Goal: Check status: Check status

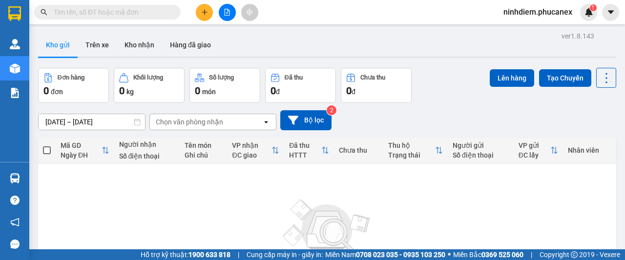
click at [223, 12] on button at bounding box center [227, 12] width 17 height 17
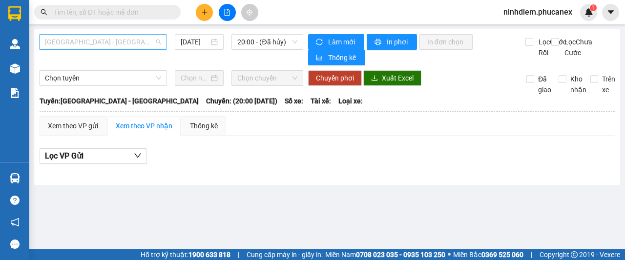
click at [110, 42] on span "[GEOGRAPHIC_DATA] - [GEOGRAPHIC_DATA]" at bounding box center [103, 42] width 116 height 15
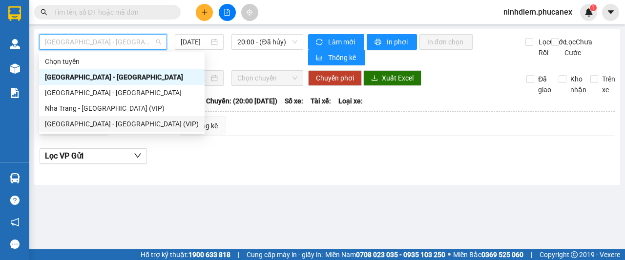
click at [76, 123] on div "[GEOGRAPHIC_DATA] - [GEOGRAPHIC_DATA] (VIP)" at bounding box center [122, 124] width 154 height 11
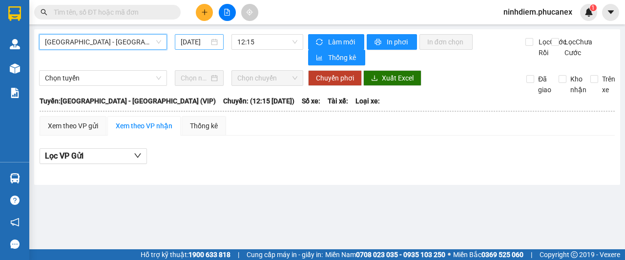
click at [198, 36] on div "[DATE]" at bounding box center [199, 42] width 49 height 16
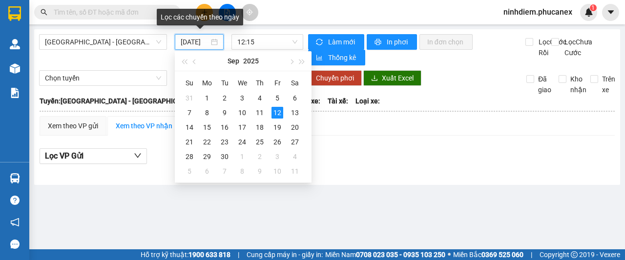
click at [199, 42] on input "[DATE]" at bounding box center [195, 42] width 28 height 11
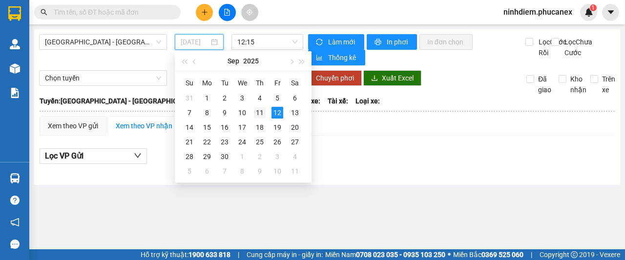
click at [259, 110] on div "11" at bounding box center [260, 113] width 12 height 12
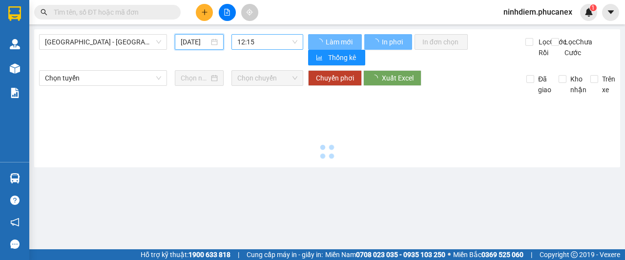
type input "[DATE]"
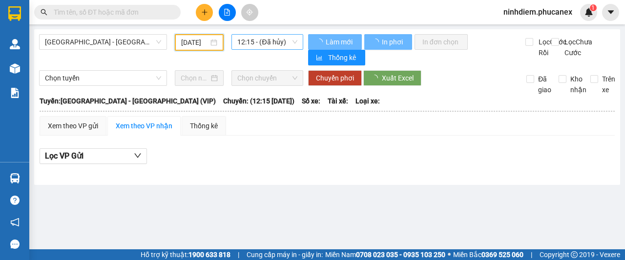
click at [278, 35] on span "12:15 - (Đã hủy)" at bounding box center [267, 42] width 60 height 15
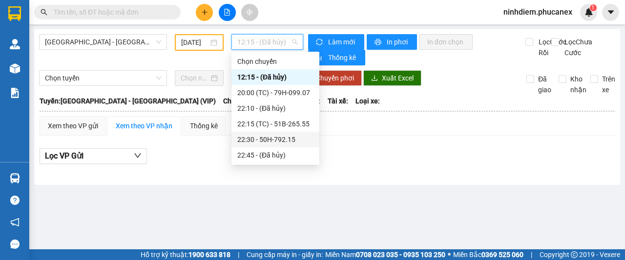
click at [259, 141] on div "22:30 - 50H-792.15" at bounding box center [275, 139] width 76 height 11
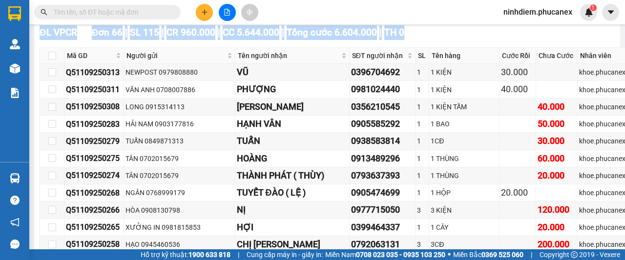
scroll to position [6771, 0]
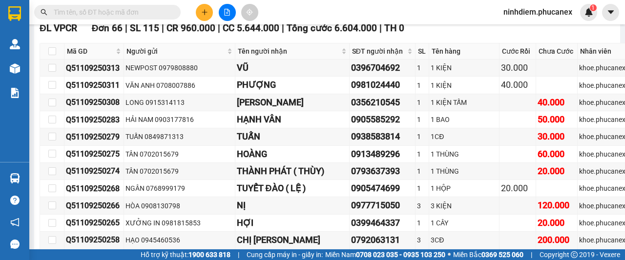
drag, startPoint x: 64, startPoint y: 111, endPoint x: 584, endPoint y: 166, distance: 522.4
